Goal: Information Seeking & Learning: Learn about a topic

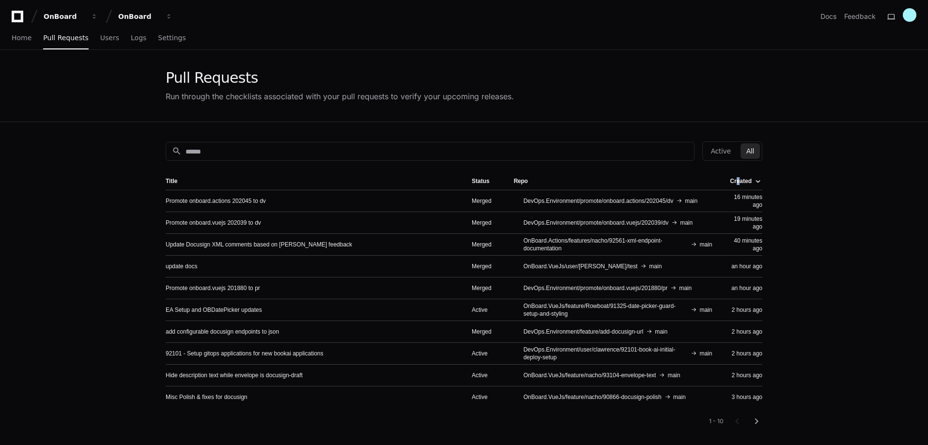
click at [739, 183] on div "Created" at bounding box center [741, 181] width 22 height 8
click at [279, 155] on input at bounding box center [437, 152] width 503 height 10
click at [722, 155] on button "Active" at bounding box center [720, 151] width 31 height 16
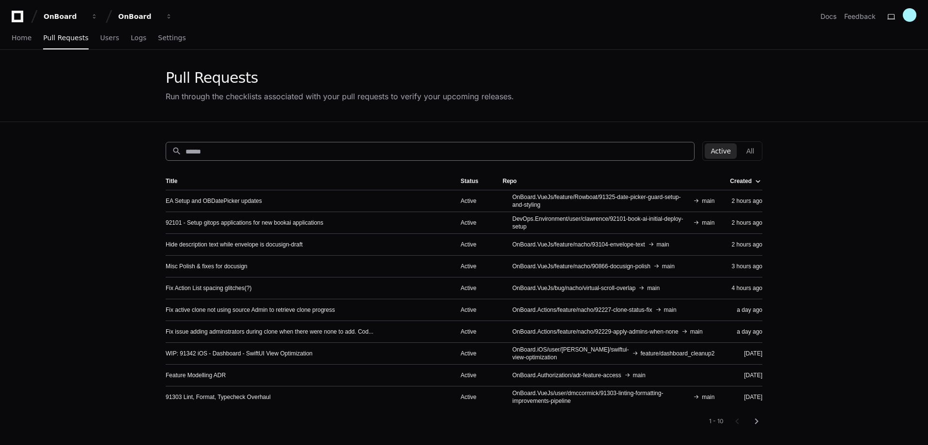
click at [235, 148] on input at bounding box center [437, 152] width 503 height 10
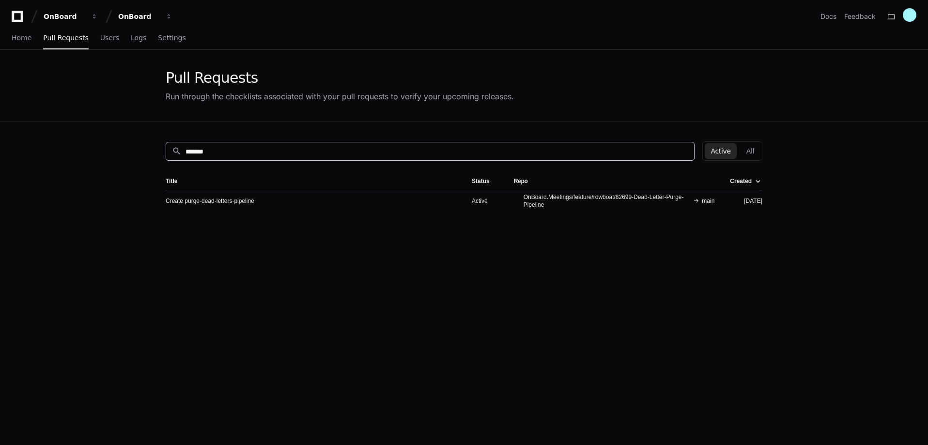
type input "******"
click at [202, 195] on td "Create purge-dead-letters-pipeline" at bounding box center [315, 201] width 298 height 22
click at [202, 199] on link "Create purge-dead-letters-pipeline" at bounding box center [210, 201] width 89 height 8
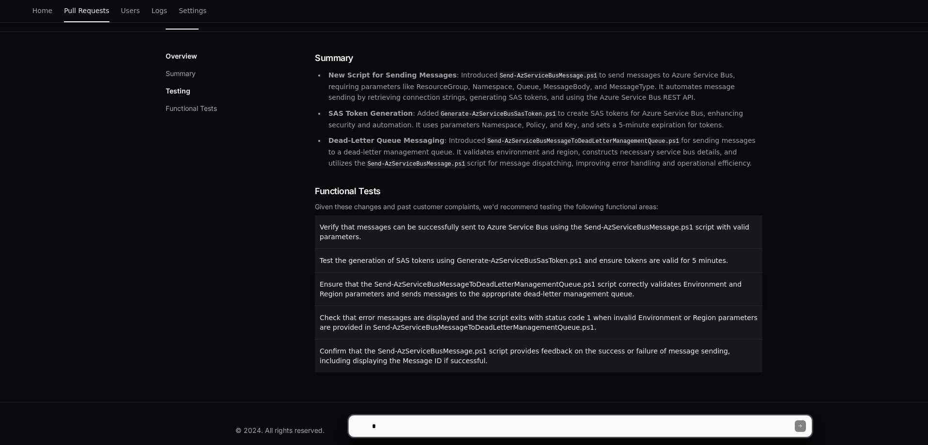
scroll to position [130, 0]
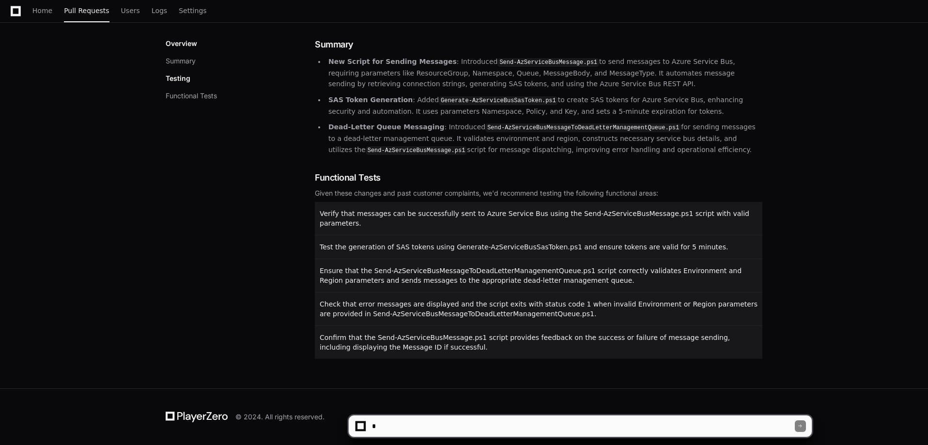
click at [408, 427] on textarea at bounding box center [582, 426] width 425 height 21
type textarea "**********"
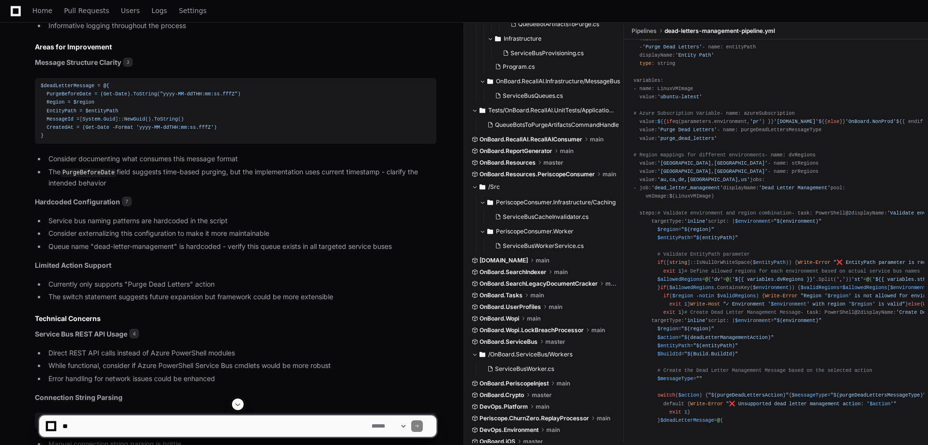
scroll to position [640, 0]
